Goal: Information Seeking & Learning: Check status

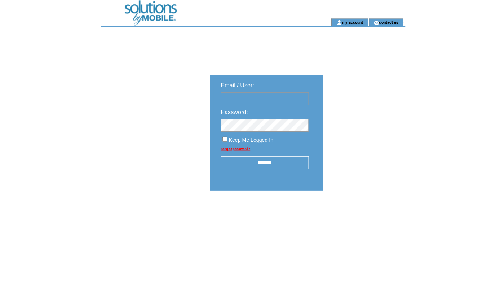
type input "**********"
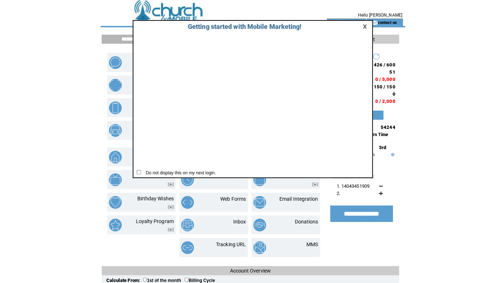
click at [362, 26] on link at bounding box center [362, 26] width 6 height 5
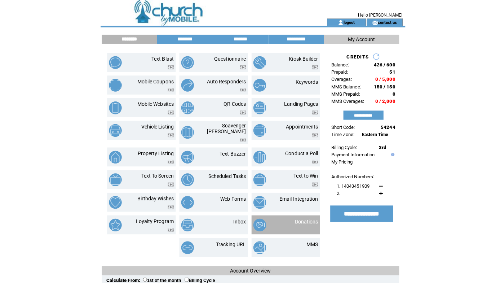
click at [304, 216] on link "Donations" at bounding box center [303, 219] width 23 height 6
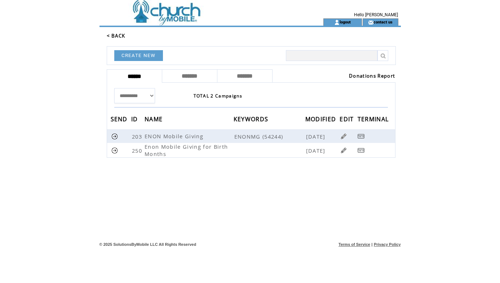
click at [361, 74] on link "Donations Report" at bounding box center [372, 75] width 46 height 6
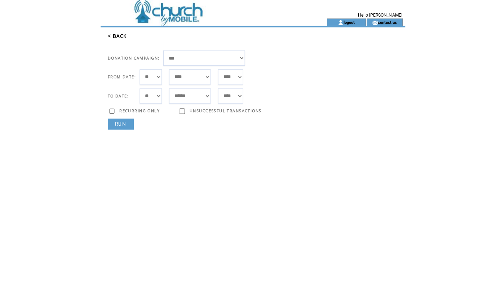
select select "***"
select select "*"
select select "**"
click at [125, 120] on link "RUN" at bounding box center [120, 122] width 26 height 11
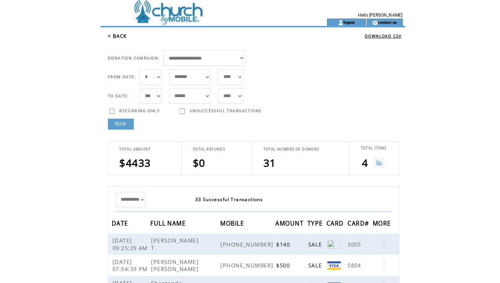
click at [374, 162] on img at bounding box center [374, 160] width 9 height 9
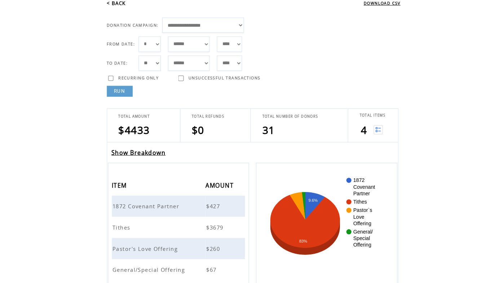
scroll to position [21, 0]
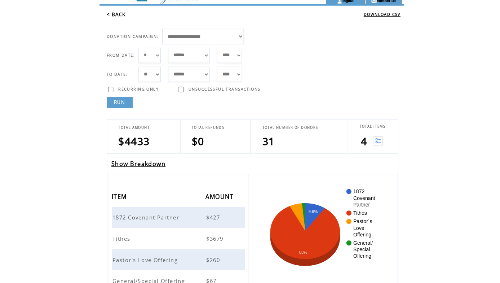
click at [139, 161] on link "Show Breakdown" at bounding box center [138, 162] width 54 height 8
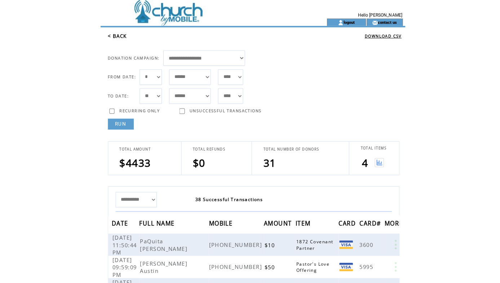
select select "*"
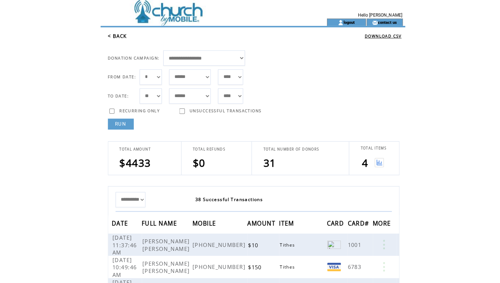
click at [375, 159] on img at bounding box center [374, 160] width 9 height 9
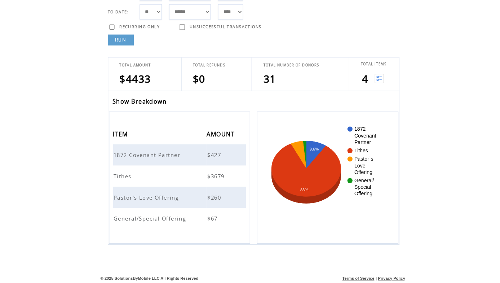
scroll to position [80, 0]
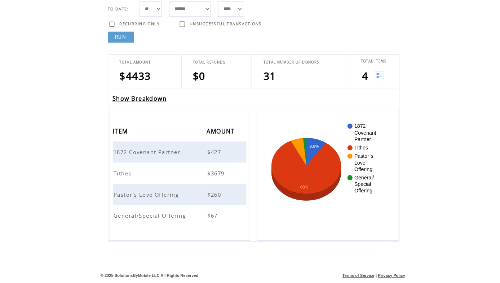
click at [154, 152] on span "1872 Covenant Partner" at bounding box center [146, 155] width 68 height 7
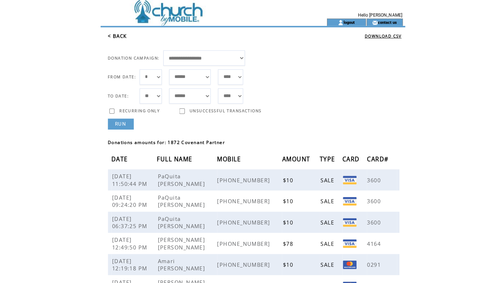
click at [123, 36] on link "< BACK" at bounding box center [116, 35] width 19 height 6
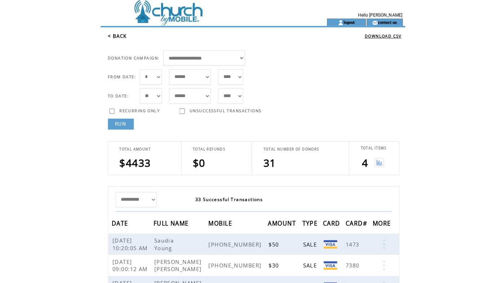
click at [375, 160] on img at bounding box center [374, 160] width 9 height 9
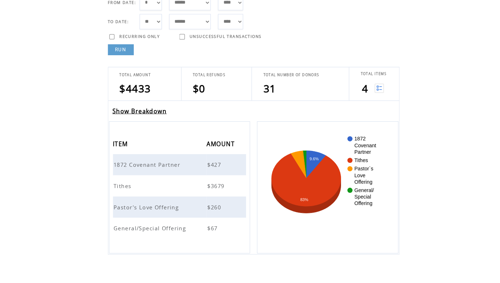
scroll to position [84, 0]
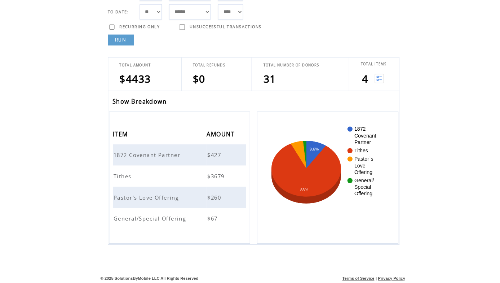
click at [124, 172] on span "Tithes" at bounding box center [121, 175] width 19 height 7
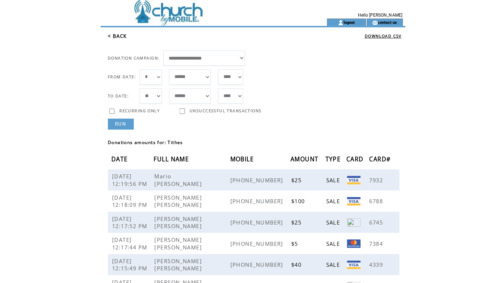
click at [113, 35] on link "< BACK" at bounding box center [116, 35] width 19 height 6
click at [117, 35] on link "< BACK" at bounding box center [116, 35] width 19 height 6
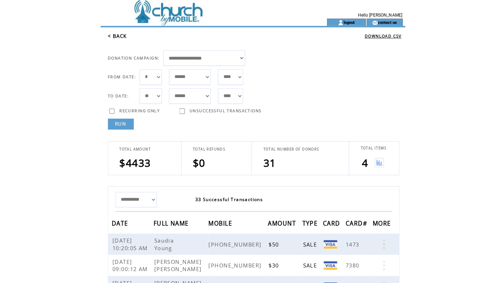
click at [374, 160] on img at bounding box center [374, 160] width 9 height 9
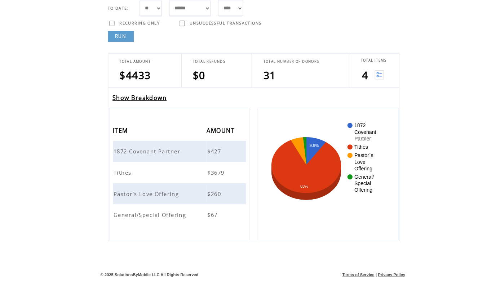
scroll to position [85, 0]
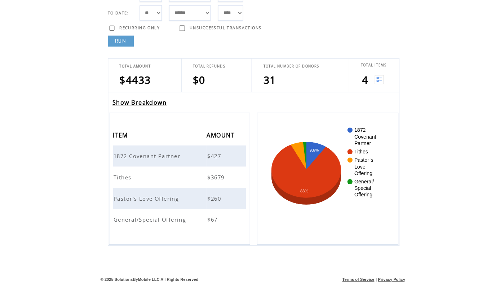
click at [151, 193] on span "Pastor's Love Offering" at bounding box center [145, 196] width 66 height 7
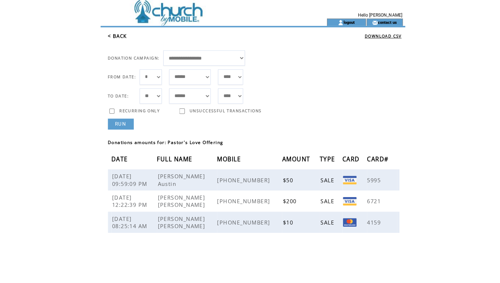
click at [120, 35] on link "< BACK" at bounding box center [116, 35] width 19 height 6
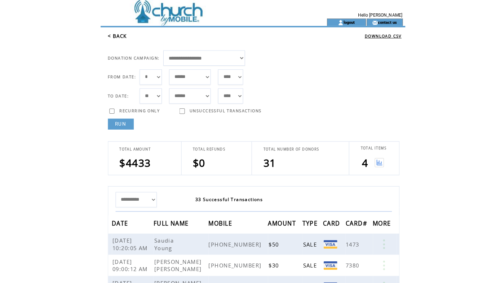
click at [379, 158] on img at bounding box center [374, 160] width 9 height 9
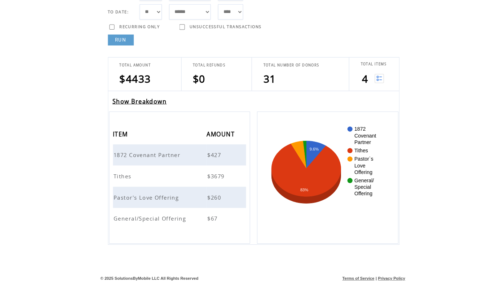
scroll to position [80, 0]
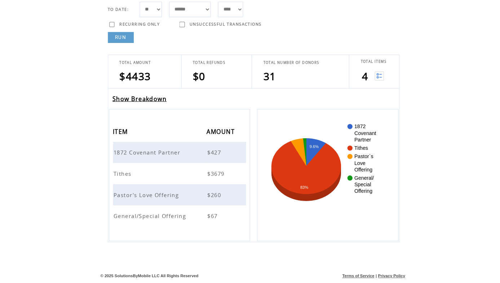
click at [163, 215] on span "General/Special Offering" at bounding box center [149, 218] width 74 height 7
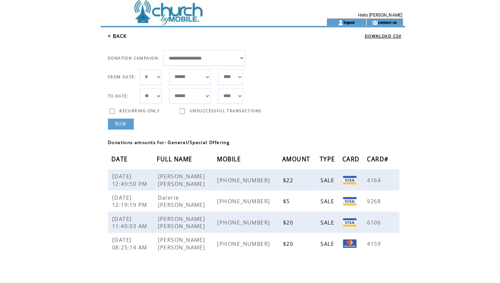
click at [118, 35] on link "< BACK" at bounding box center [116, 35] width 19 height 6
click at [115, 35] on link "< BACK" at bounding box center [116, 35] width 19 height 6
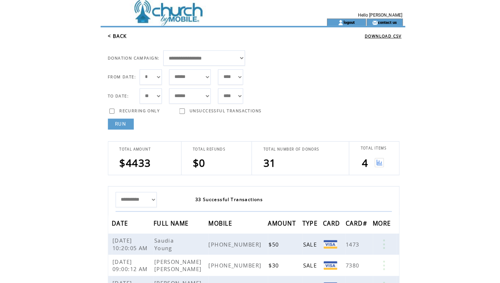
click at [116, 36] on link "< BACK" at bounding box center [116, 35] width 19 height 6
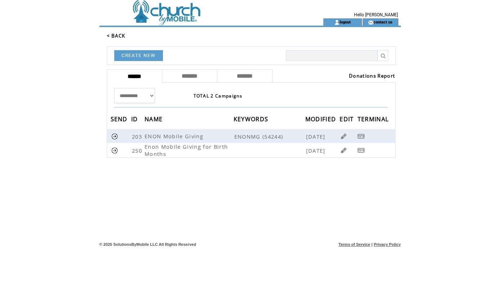
click at [362, 79] on form "Donations Report" at bounding box center [333, 75] width 123 height 9
click at [362, 75] on link "Donations Report" at bounding box center [372, 75] width 46 height 6
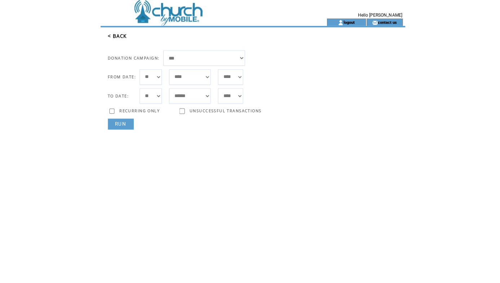
select select "***"
select select "*"
select select "**"
click at [125, 120] on link "RUN" at bounding box center [120, 122] width 26 height 11
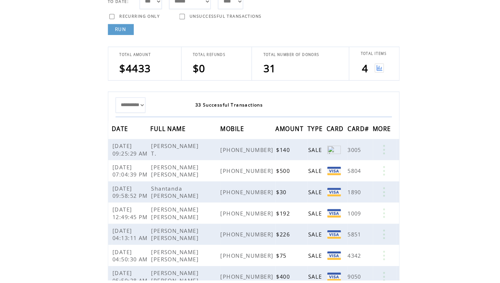
scroll to position [90, 0]
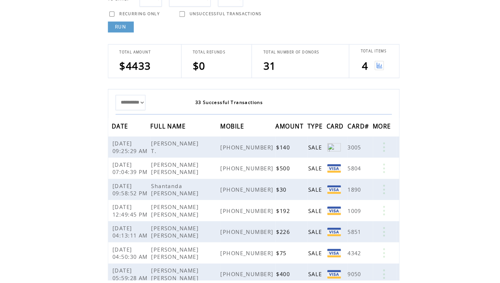
click at [377, 66] on img at bounding box center [374, 70] width 9 height 9
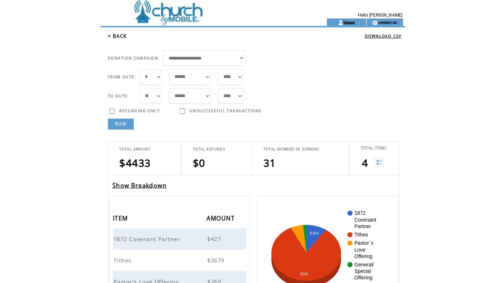
click at [344, 20] on link "logout" at bounding box center [344, 21] width 11 height 5
